Goal: Book appointment/travel/reservation

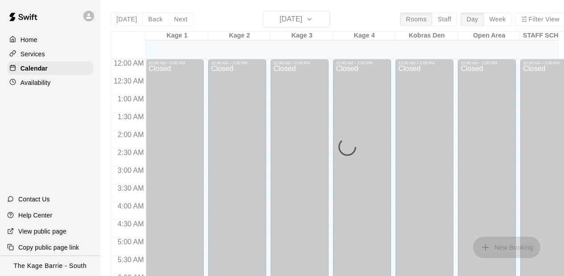
scroll to position [527, 0]
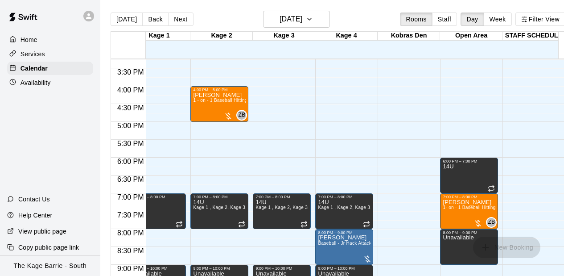
scroll to position [473, 18]
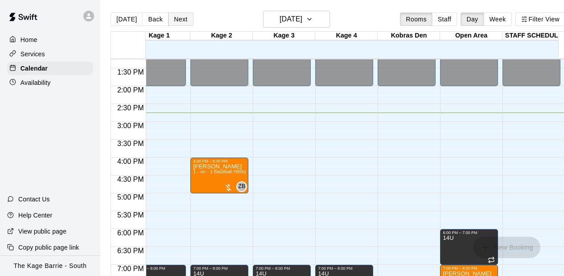
click at [177, 17] on button "Next" at bounding box center [180, 18] width 25 height 13
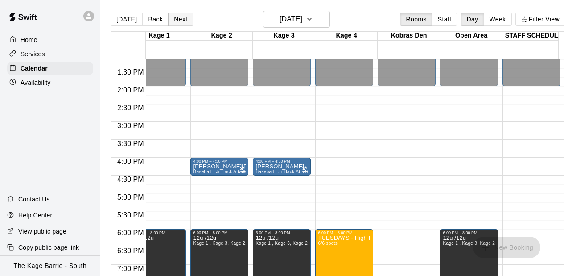
click at [173, 19] on button "Next" at bounding box center [180, 18] width 25 height 13
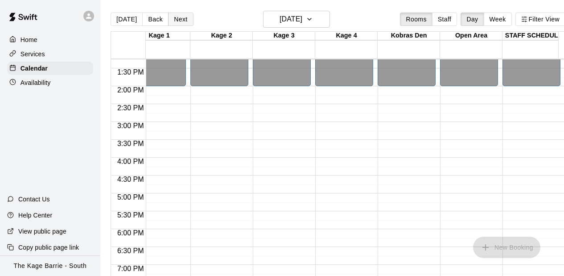
click at [173, 19] on button "Next" at bounding box center [180, 18] width 25 height 13
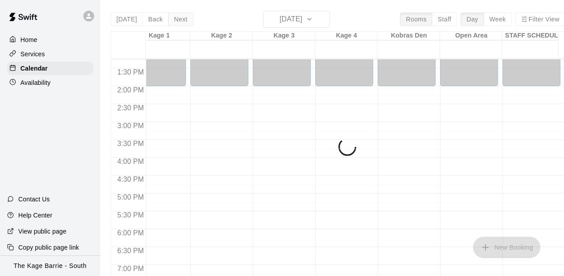
click at [173, 19] on div "[DATE] Back [DATE][DATE] Rooms Staff Day Week Filter View Kage 1 18 Thu Kage 2 …" at bounding box center [338, 149] width 455 height 276
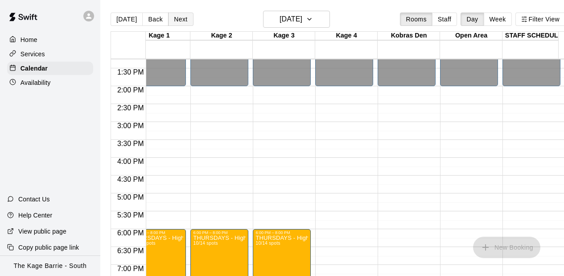
click at [173, 19] on button "Next" at bounding box center [180, 18] width 25 height 13
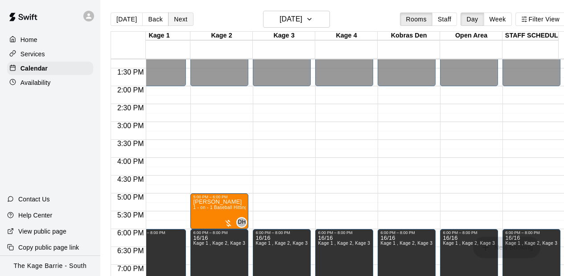
click at [178, 22] on button "Next" at bounding box center [180, 18] width 25 height 13
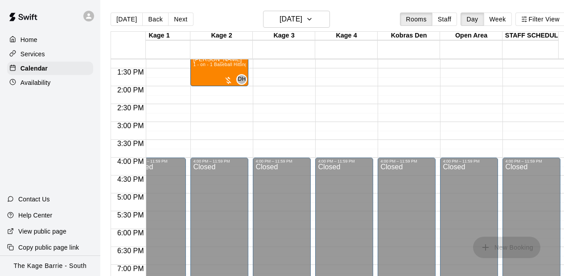
click at [196, 99] on div "12:00 AM – 10:00 AM Closed 10:00 AM – 11:00 AM [PERSON_NAME] 1 - on - 1 Basebal…" at bounding box center [220, 14] width 58 height 857
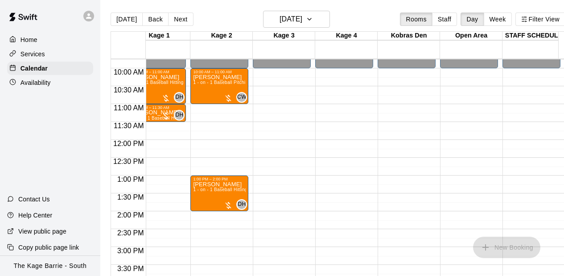
scroll to position [330, 18]
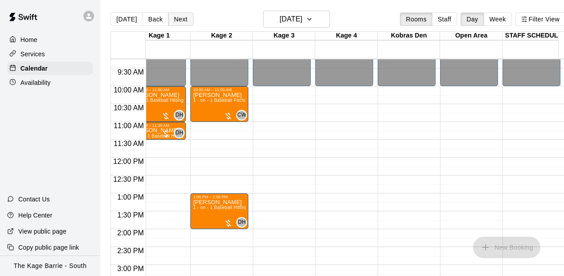
click at [179, 21] on button "Next" at bounding box center [180, 18] width 25 height 13
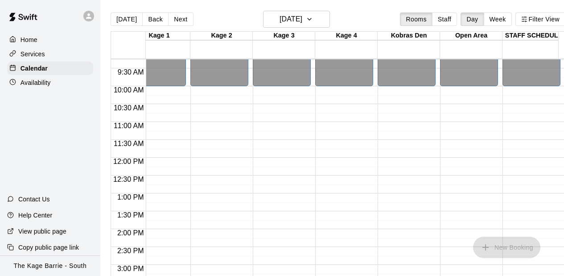
click at [232, 121] on div "12:00 AM – 10:00 AM Closed 4:00 PM – 11:59 PM Closed" at bounding box center [220, 157] width 58 height 857
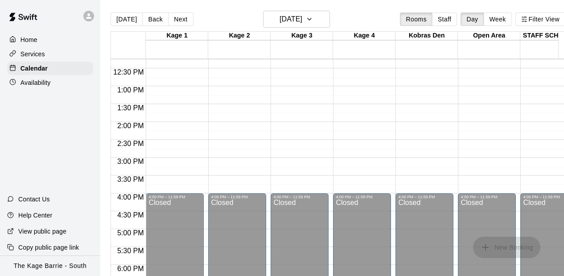
scroll to position [509, 0]
